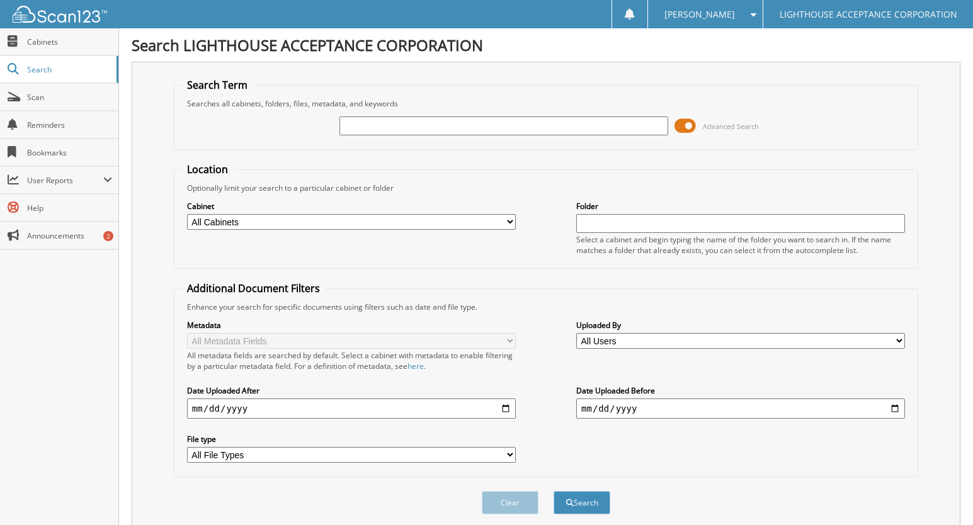
click at [358, 131] on input "text" at bounding box center [503, 125] width 329 height 19
type input "9616"
click at [554, 491] on button "Search" at bounding box center [582, 502] width 57 height 23
click at [593, 501] on button "Search" at bounding box center [582, 502] width 57 height 23
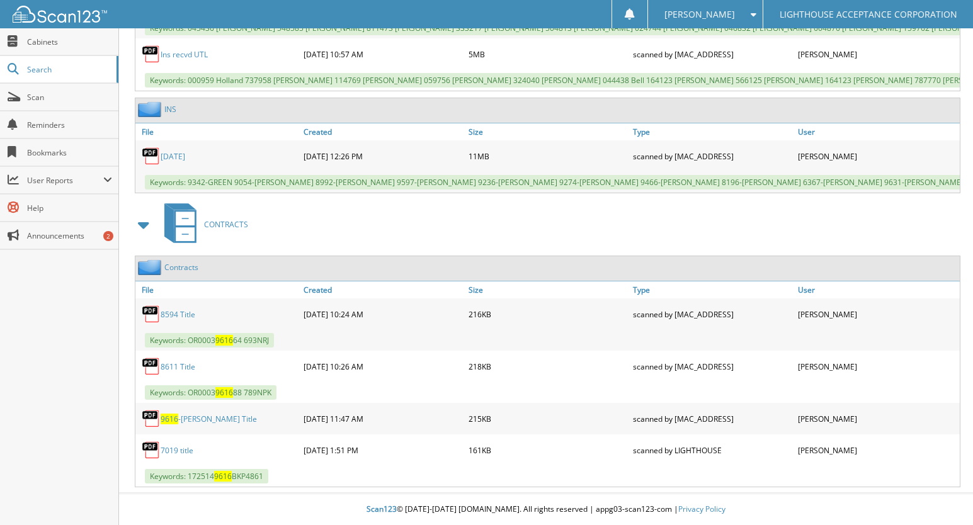
scroll to position [926, 0]
click at [81, 446] on div "Close Cabinets Search Scan Reminders Bookmarks User Reports" at bounding box center [59, 276] width 119 height 497
